Goal: Information Seeking & Learning: Find specific fact

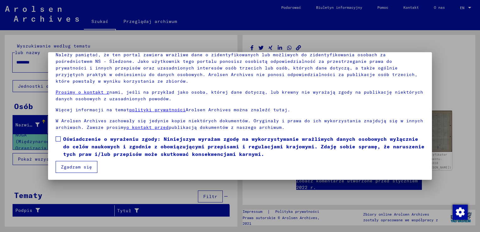
scroll to position [47, 0]
click at [60, 137] on label "Oświadczenie o wyrażeniu zgody: Niniejszym wyrażam zgodę na wykorzystywanie wra…" at bounding box center [240, 146] width 369 height 23
click at [68, 161] on button "Zgadzam się" at bounding box center [77, 166] width 42 height 12
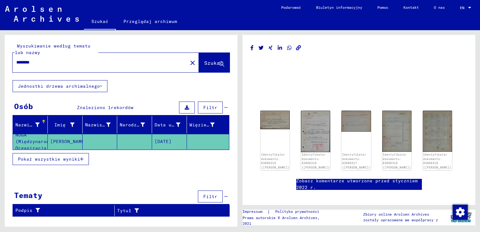
click at [75, 59] on input "********" at bounding box center [99, 62] width 167 height 7
type input "*"
type input "****"
click at [211, 61] on span "Szukać" at bounding box center [213, 63] width 19 height 6
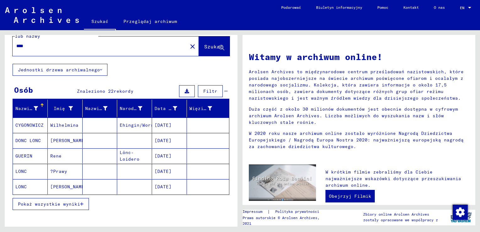
scroll to position [31, 0]
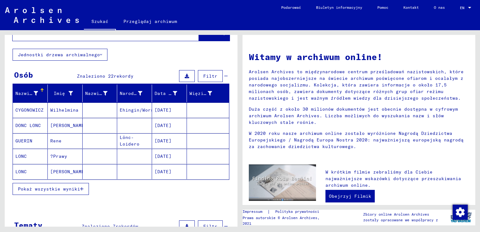
click at [166, 169] on mat-cell "[DATE]" at bounding box center [169, 171] width 35 height 15
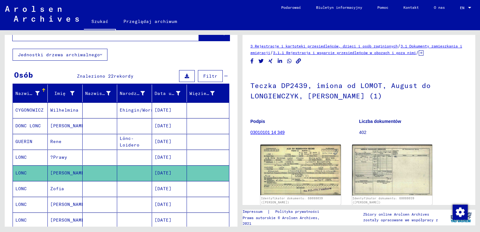
click at [165, 171] on mat-cell "[DATE]" at bounding box center [169, 172] width 35 height 15
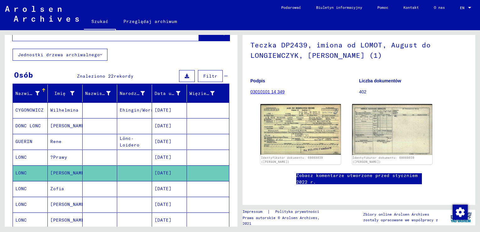
scroll to position [63, 0]
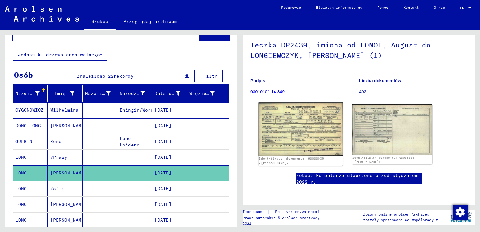
click at [303, 116] on img at bounding box center [300, 128] width 84 height 53
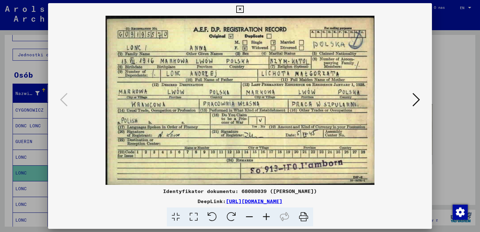
click at [415, 99] on icon at bounding box center [416, 99] width 8 height 15
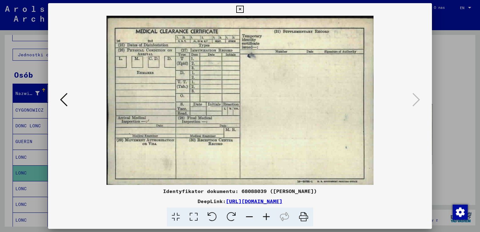
click at [62, 96] on icon at bounding box center [64, 99] width 8 height 15
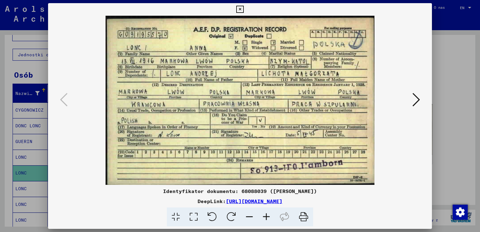
click at [417, 99] on icon at bounding box center [416, 99] width 8 height 15
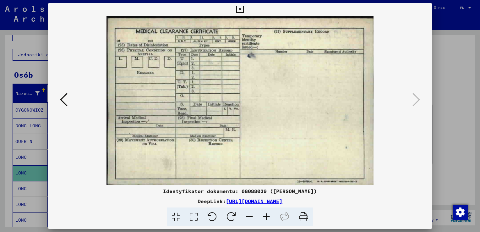
click at [451, 39] on div at bounding box center [240, 116] width 480 height 232
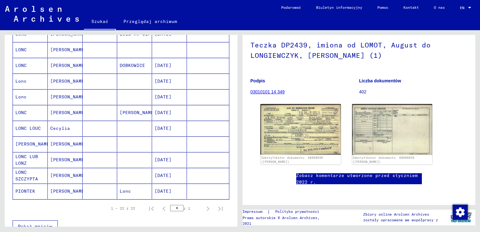
scroll to position [283, 0]
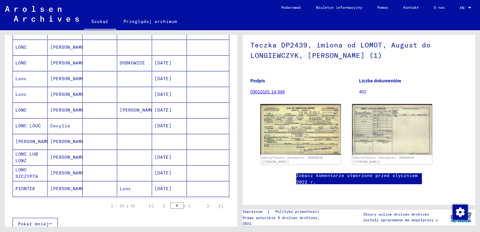
click at [168, 170] on mat-cell "[DATE]" at bounding box center [169, 172] width 35 height 15
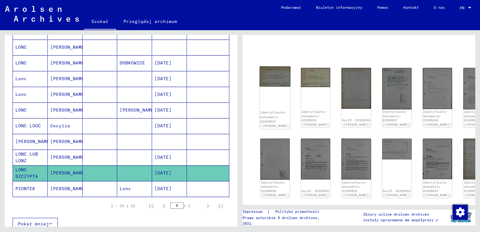
click at [279, 80] on img at bounding box center [275, 77] width 31 height 20
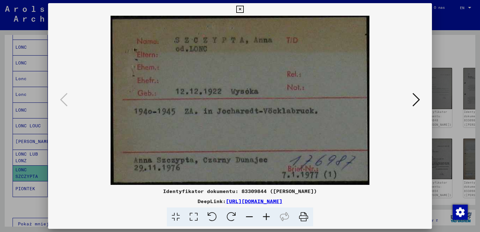
click at [418, 97] on icon at bounding box center [416, 99] width 8 height 15
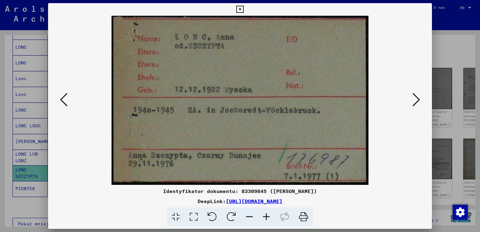
click at [415, 101] on icon at bounding box center [416, 99] width 8 height 15
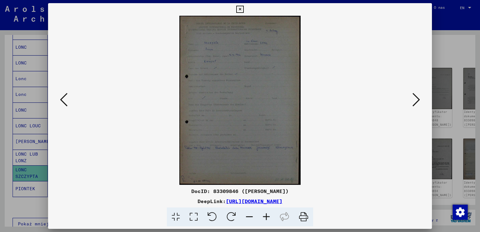
click at [417, 97] on icon at bounding box center [416, 99] width 8 height 15
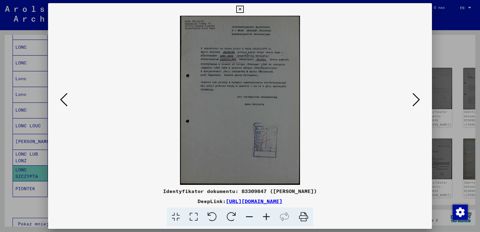
click at [417, 100] on icon at bounding box center [416, 99] width 8 height 15
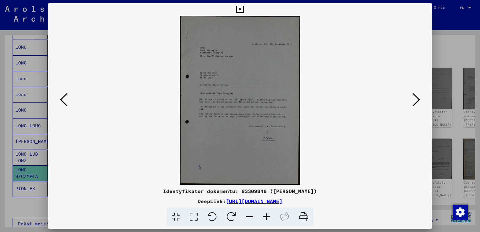
click at [63, 102] on icon at bounding box center [64, 99] width 8 height 15
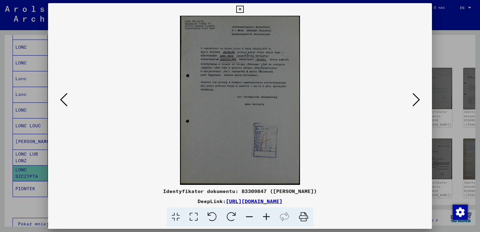
drag, startPoint x: 422, startPoint y: 97, endPoint x: 417, endPoint y: 98, distance: 5.0
click at [421, 97] on div at bounding box center [240, 100] width 384 height 169
click at [417, 98] on icon at bounding box center [416, 99] width 8 height 15
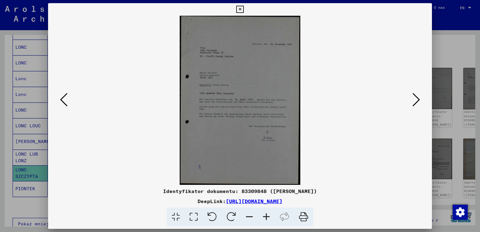
click at [419, 128] on div at bounding box center [240, 100] width 384 height 169
click at [419, 99] on icon at bounding box center [416, 99] width 8 height 15
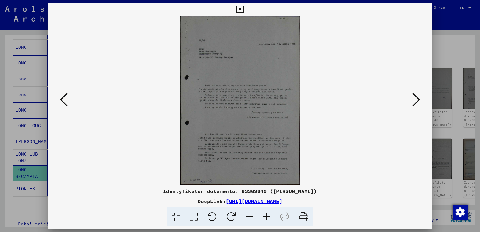
click at [406, 179] on img at bounding box center [239, 100] width 341 height 169
click at [416, 102] on icon at bounding box center [416, 99] width 8 height 15
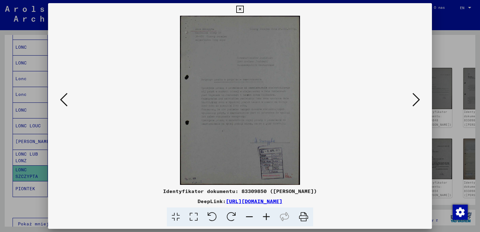
click at [406, 190] on div "Identyfikator dokumentu: 83309850 ([PERSON_NAME])" at bounding box center [240, 191] width 384 height 8
click at [414, 100] on icon at bounding box center [416, 99] width 8 height 15
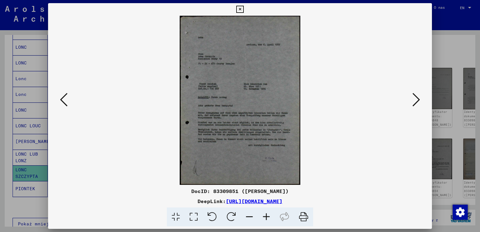
click at [477, 174] on div at bounding box center [240, 116] width 480 height 232
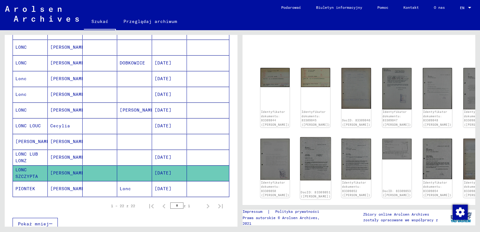
click at [306, 156] on img at bounding box center [315, 158] width 31 height 43
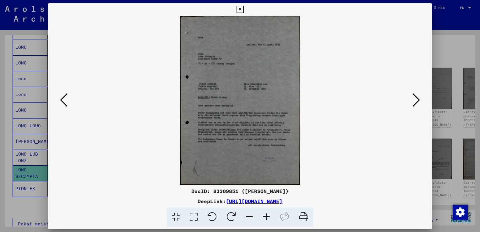
click at [306, 156] on img at bounding box center [239, 100] width 341 height 169
click at [265, 215] on icon at bounding box center [266, 216] width 17 height 19
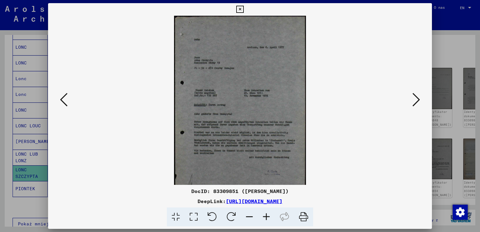
click at [265, 215] on icon at bounding box center [266, 216] width 17 height 19
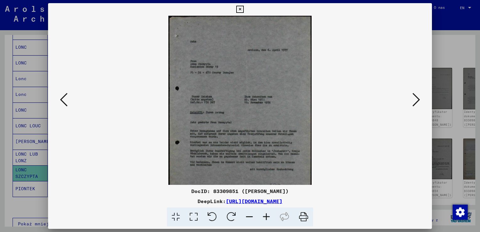
click at [265, 215] on icon at bounding box center [266, 216] width 17 height 19
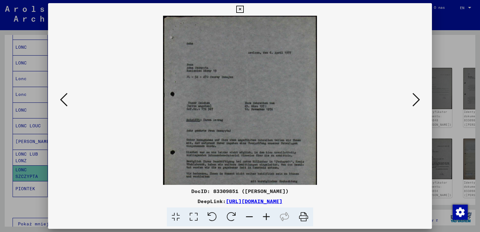
click at [265, 215] on icon at bounding box center [266, 216] width 17 height 19
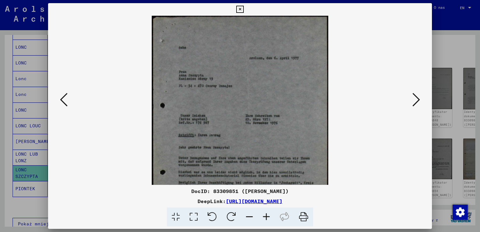
click at [265, 215] on icon at bounding box center [266, 216] width 17 height 19
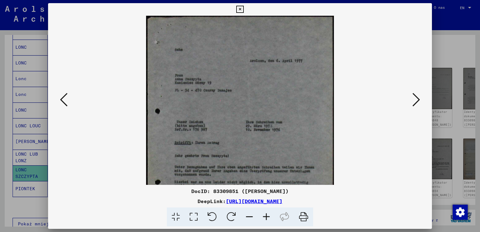
click at [265, 215] on icon at bounding box center [266, 216] width 17 height 19
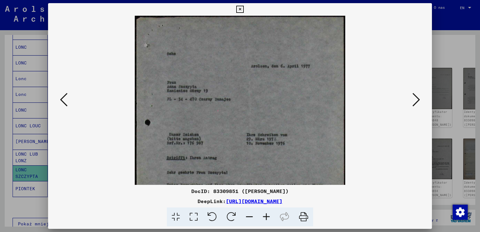
click at [265, 215] on icon at bounding box center [266, 216] width 17 height 19
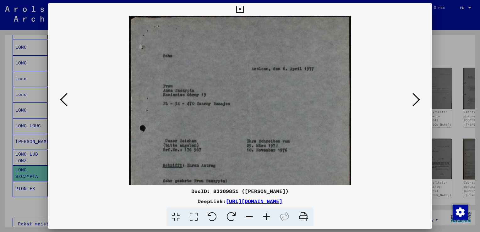
click at [265, 215] on icon at bounding box center [266, 216] width 17 height 19
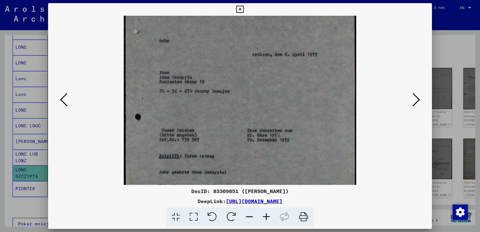
scroll to position [20, 0]
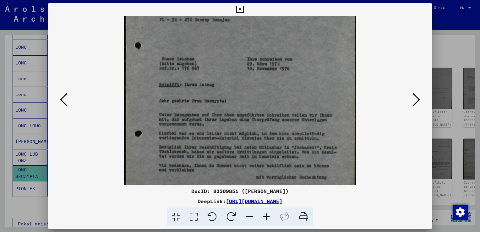
drag, startPoint x: 240, startPoint y: 146, endPoint x: 249, endPoint y: 58, distance: 88.6
click at [249, 58] on img at bounding box center [240, 90] width 233 height 326
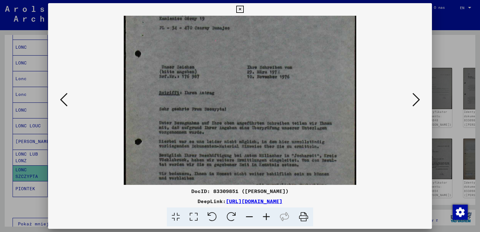
scroll to position [77, 0]
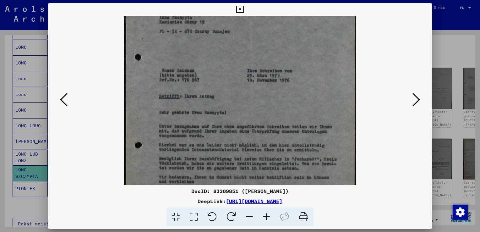
drag, startPoint x: 267, startPoint y: 140, endPoint x: 270, endPoint y: 154, distance: 14.1
click at [270, 154] on img at bounding box center [240, 102] width 233 height 326
click at [241, 9] on icon at bounding box center [239, 10] width 7 height 8
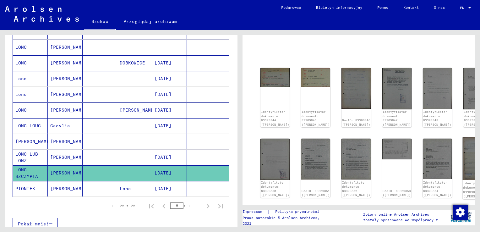
click at [463, 158] on img at bounding box center [478, 158] width 31 height 43
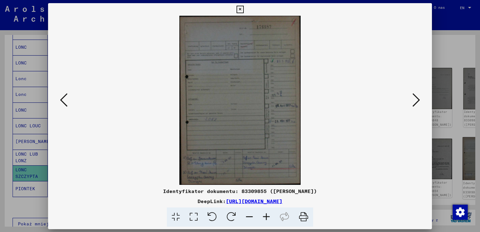
click at [455, 158] on div at bounding box center [240, 116] width 480 height 232
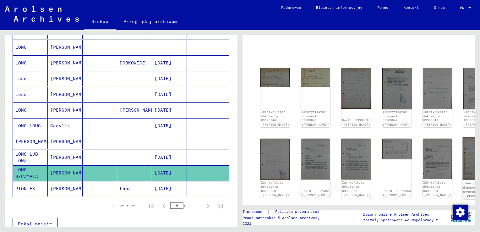
click at [463, 161] on img at bounding box center [478, 158] width 31 height 43
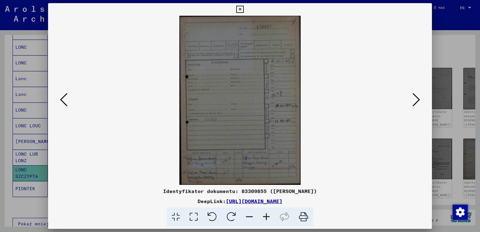
click at [65, 101] on icon at bounding box center [64, 99] width 8 height 15
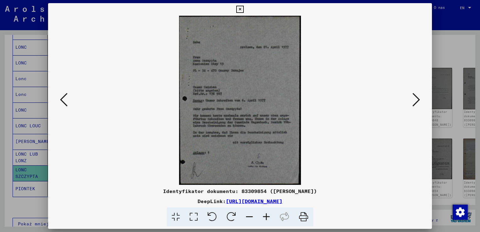
click at [62, 101] on icon at bounding box center [64, 99] width 8 height 15
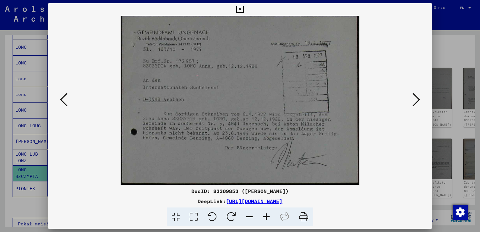
click at [63, 101] on icon at bounding box center [64, 99] width 8 height 15
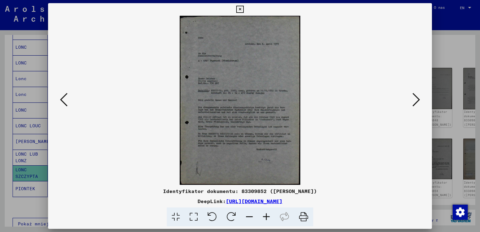
click at [64, 99] on icon at bounding box center [64, 99] width 8 height 15
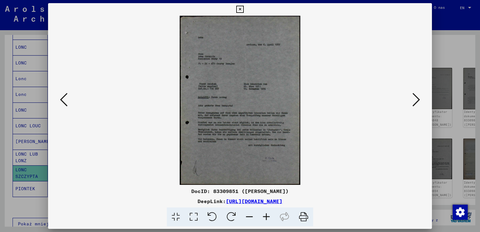
click at [63, 98] on icon at bounding box center [64, 99] width 8 height 15
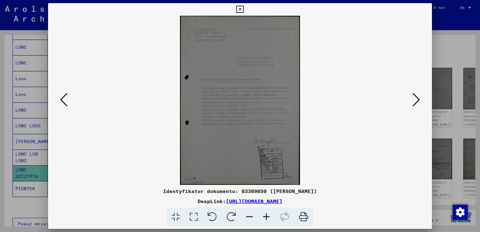
click at [64, 99] on icon at bounding box center [64, 99] width 8 height 15
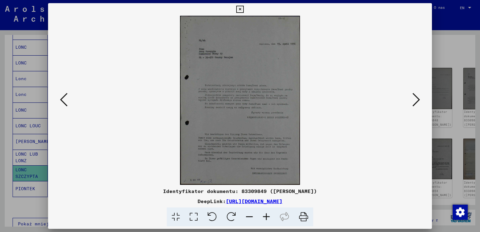
click at [66, 97] on icon at bounding box center [64, 99] width 8 height 15
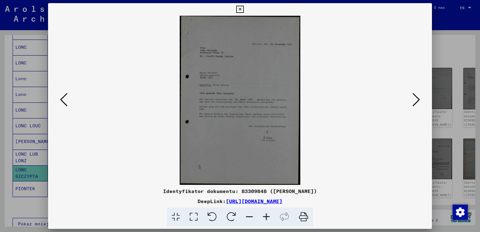
click at [63, 99] on icon at bounding box center [64, 99] width 8 height 15
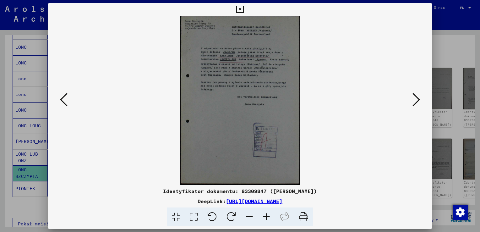
click at [64, 97] on icon at bounding box center [64, 99] width 8 height 15
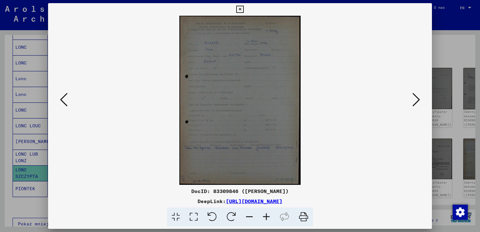
click at [62, 98] on icon at bounding box center [64, 99] width 8 height 15
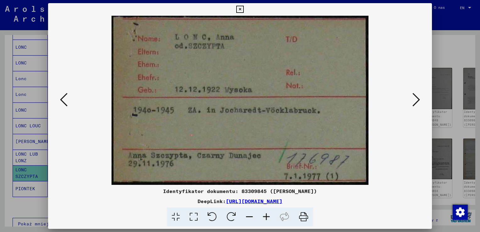
click at [241, 9] on icon at bounding box center [239, 10] width 7 height 8
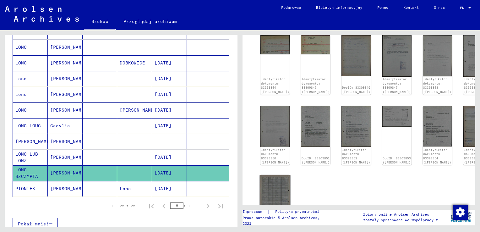
scroll to position [137, 0]
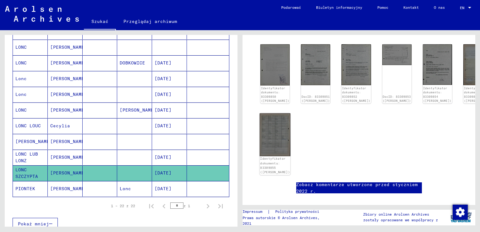
click at [270, 131] on img at bounding box center [275, 134] width 31 height 43
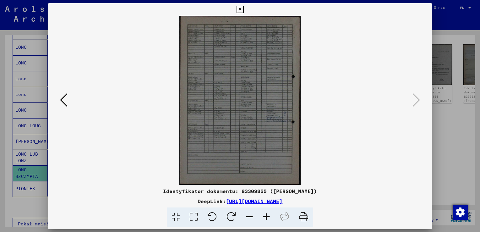
click at [270, 131] on img at bounding box center [239, 100] width 341 height 169
click at [265, 216] on icon at bounding box center [266, 216] width 17 height 19
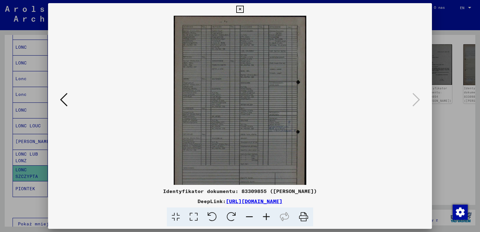
click at [265, 216] on icon at bounding box center [266, 216] width 17 height 19
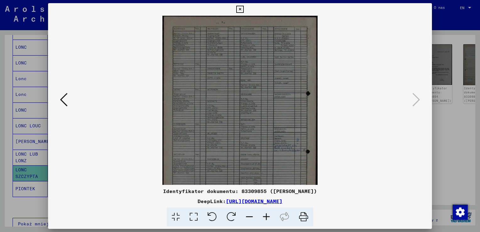
click at [265, 216] on icon at bounding box center [266, 216] width 17 height 19
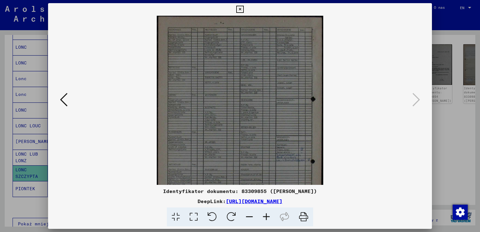
click at [265, 216] on icon at bounding box center [266, 216] width 17 height 19
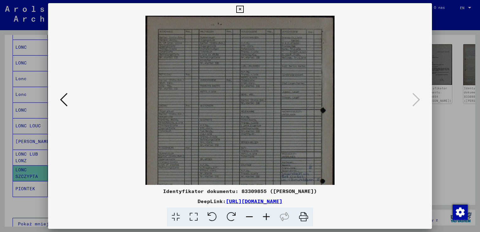
click at [265, 216] on icon at bounding box center [266, 216] width 17 height 19
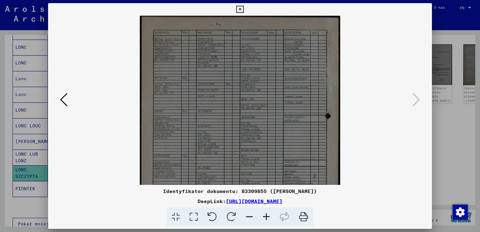
click at [265, 216] on icon at bounding box center [266, 216] width 17 height 19
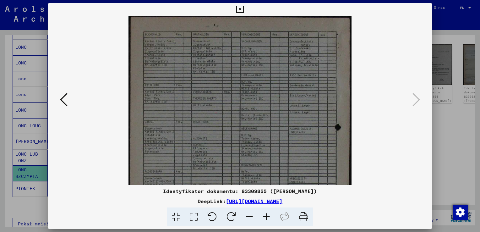
click at [265, 216] on icon at bounding box center [266, 216] width 17 height 19
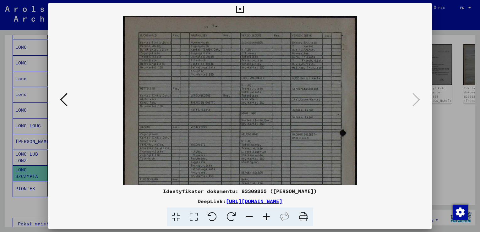
click at [265, 216] on icon at bounding box center [266, 216] width 17 height 19
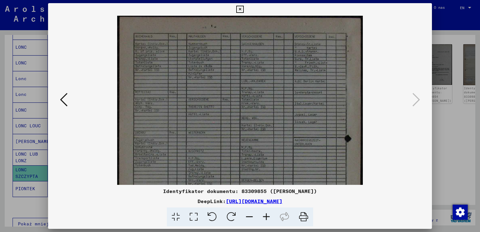
click at [265, 216] on icon at bounding box center [266, 216] width 17 height 19
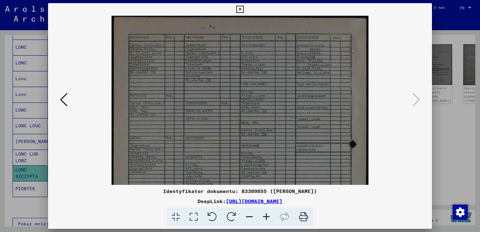
click at [265, 216] on icon at bounding box center [266, 216] width 17 height 19
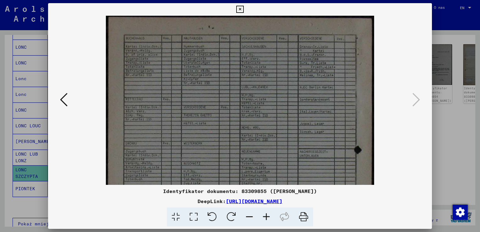
click at [265, 216] on icon at bounding box center [266, 216] width 17 height 19
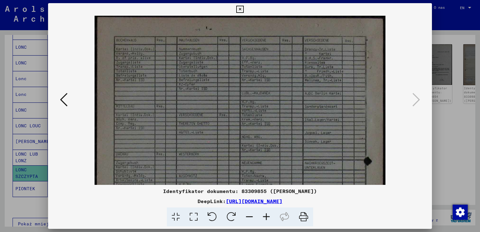
click at [265, 216] on icon at bounding box center [266, 216] width 17 height 19
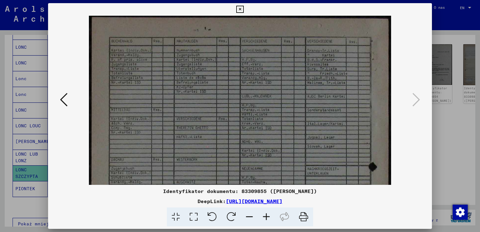
click at [265, 216] on icon at bounding box center [266, 216] width 17 height 19
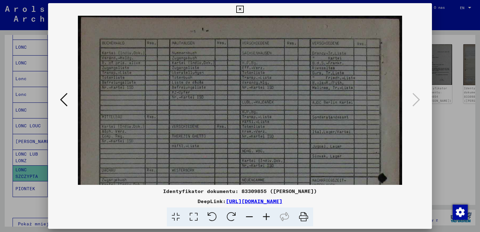
click at [265, 216] on icon at bounding box center [266, 216] width 17 height 19
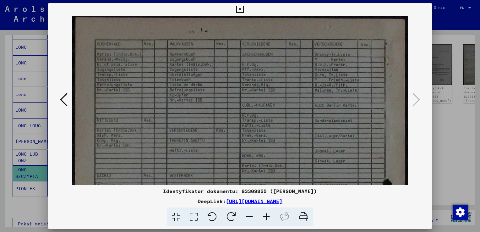
click at [265, 216] on icon at bounding box center [266, 216] width 17 height 19
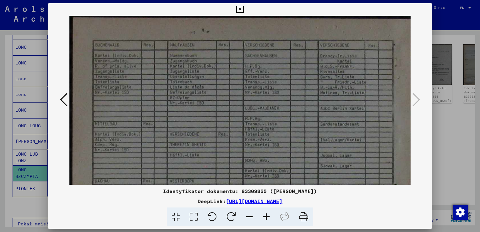
click at [265, 216] on icon at bounding box center [266, 216] width 17 height 19
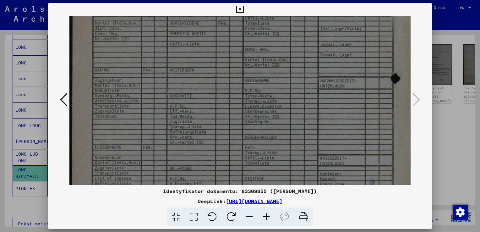
drag, startPoint x: 293, startPoint y: 149, endPoint x: 301, endPoint y: 40, distance: 108.7
click at [301, 40] on img at bounding box center [242, 146] width 347 height 483
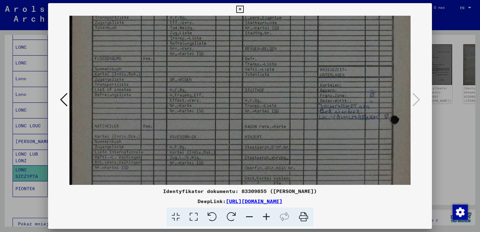
drag, startPoint x: 303, startPoint y: 144, endPoint x: 314, endPoint y: 58, distance: 86.5
click at [314, 58] on img at bounding box center [242, 57] width 347 height 483
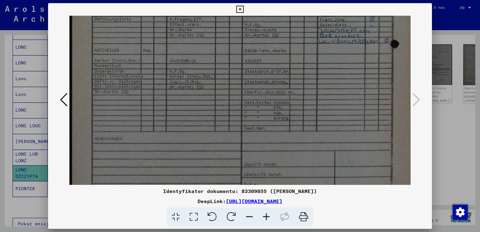
drag, startPoint x: 330, startPoint y: 63, endPoint x: 326, endPoint y: 65, distance: 4.3
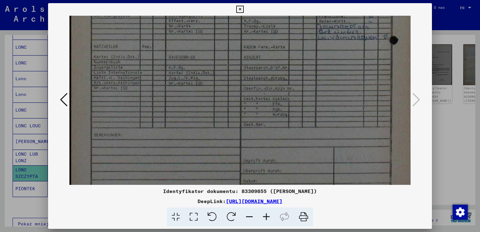
scroll to position [314, 0]
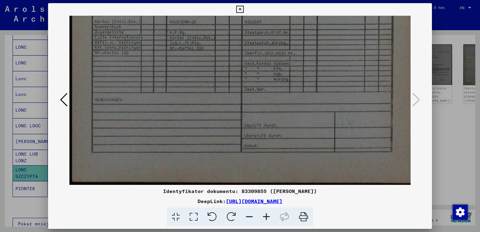
drag, startPoint x: 306, startPoint y: 144, endPoint x: 313, endPoint y: 97, distance: 47.9
click at [64, 100] on icon at bounding box center [64, 99] width 8 height 15
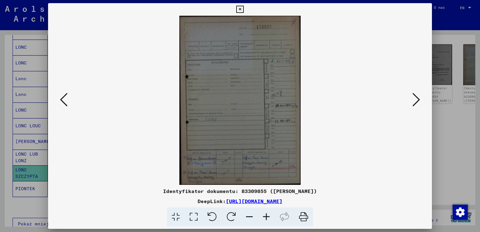
click at [266, 218] on icon at bounding box center [266, 216] width 17 height 19
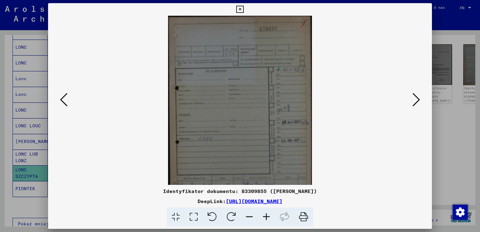
click at [266, 218] on icon at bounding box center [266, 216] width 17 height 19
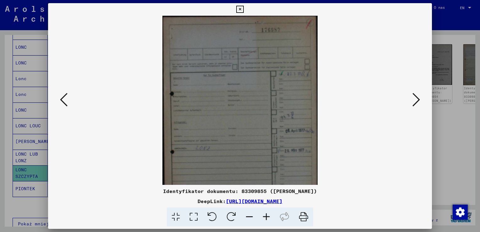
click at [266, 218] on icon at bounding box center [266, 216] width 17 height 19
click at [267, 218] on icon at bounding box center [266, 216] width 17 height 19
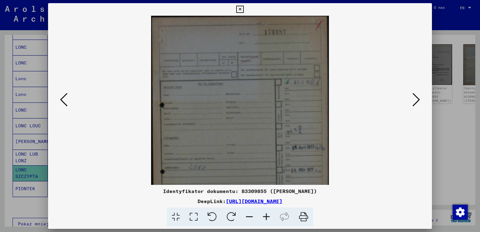
click at [267, 218] on icon at bounding box center [266, 216] width 17 height 19
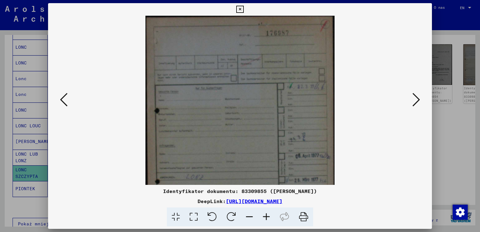
click at [268, 218] on icon at bounding box center [266, 216] width 17 height 19
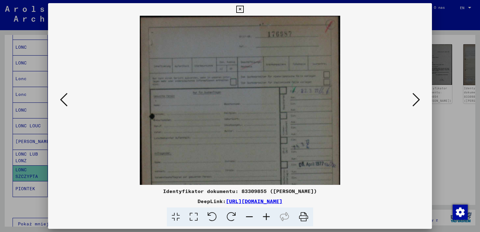
click at [268, 218] on icon at bounding box center [266, 216] width 17 height 19
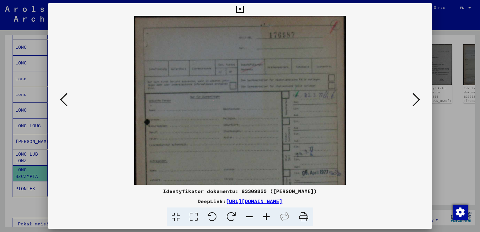
click at [268, 218] on icon at bounding box center [266, 216] width 17 height 19
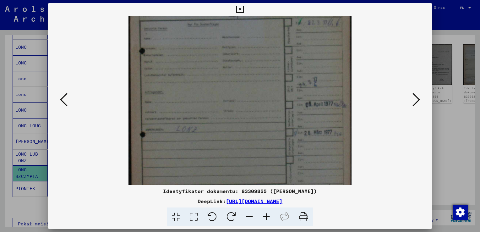
drag, startPoint x: 262, startPoint y: 143, endPoint x: 254, endPoint y: 67, distance: 76.8
click at [254, 67] on img at bounding box center [239, 94] width 223 height 310
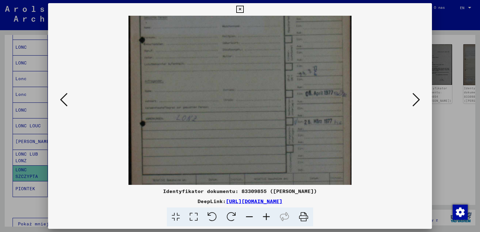
scroll to position [93, 0]
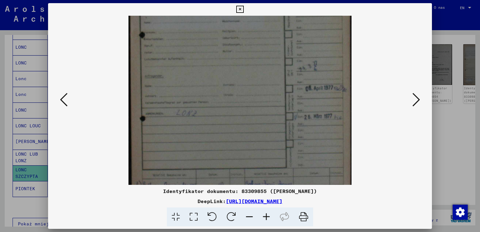
drag, startPoint x: 306, startPoint y: 126, endPoint x: 307, endPoint y: 111, distance: 15.4
click at [307, 111] on img at bounding box center [239, 78] width 223 height 310
